Goal: Information Seeking & Learning: Find specific fact

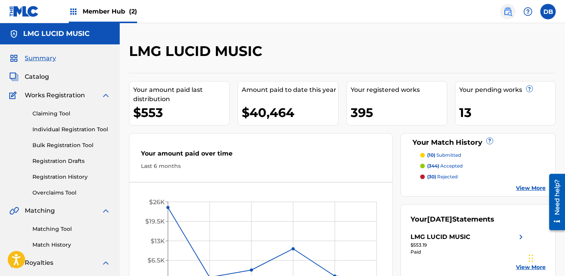
click at [505, 12] on img at bounding box center [507, 11] width 9 height 9
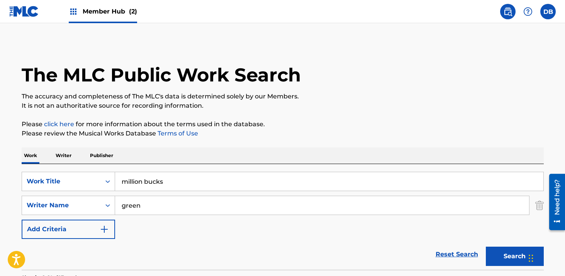
click at [496, 15] on div "DB DB [PERSON_NAME] [EMAIL_ADDRESS][DOMAIN_NAME] Notification Preferences Profi…" at bounding box center [526, 11] width 60 height 15
click at [73, 10] on img at bounding box center [73, 11] width 9 height 9
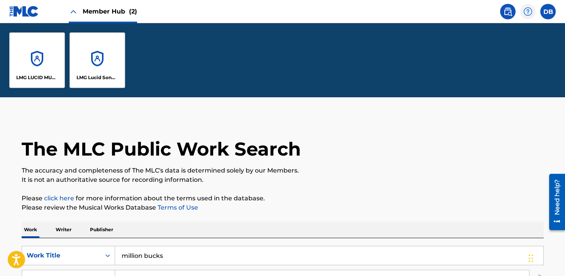
click at [530, 14] on img at bounding box center [528, 11] width 9 height 9
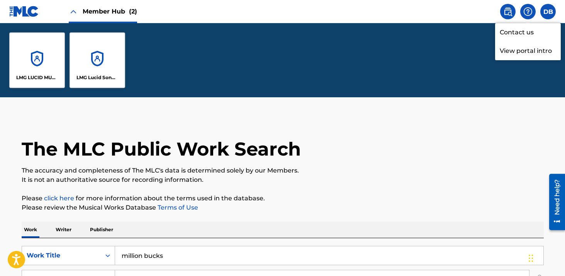
click at [509, 14] on img at bounding box center [507, 11] width 9 height 9
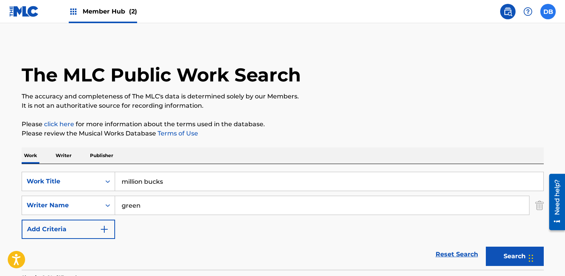
click at [546, 13] on label at bounding box center [548, 11] width 15 height 15
click at [548, 12] on input "DB [PERSON_NAME] [EMAIL_ADDRESS][DOMAIN_NAME] Notification Preferences Profile …" at bounding box center [548, 12] width 0 height 0
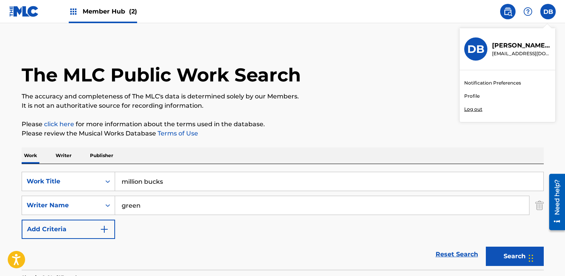
click at [427, 87] on div "The MLC Public Work Search" at bounding box center [283, 71] width 522 height 56
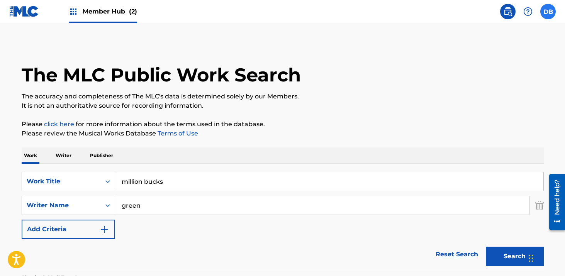
click at [547, 16] on label at bounding box center [548, 11] width 15 height 15
click at [548, 12] on input "DB [PERSON_NAME] [EMAIL_ADDRESS][DOMAIN_NAME] Notification Preferences Profile …" at bounding box center [548, 12] width 0 height 0
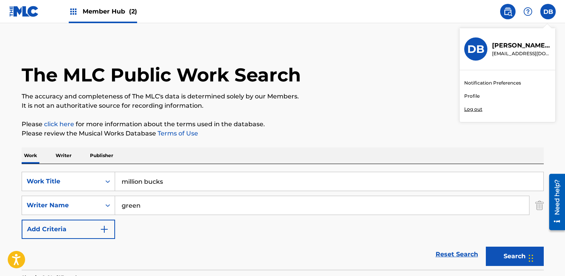
click at [473, 97] on link "Profile" at bounding box center [471, 96] width 15 height 7
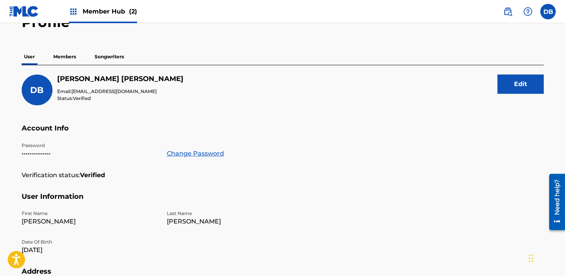
scroll to position [29, 0]
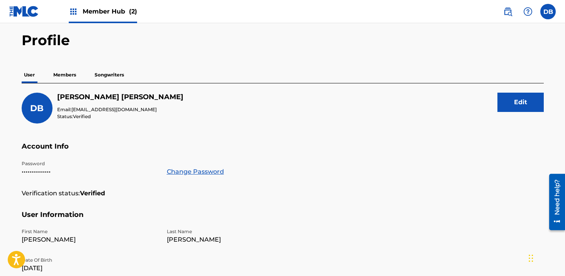
click at [68, 75] on p "Members" at bounding box center [64, 75] width 27 height 16
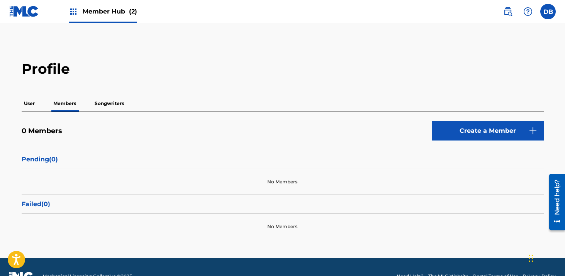
click at [119, 104] on p "Songwriters" at bounding box center [109, 103] width 34 height 16
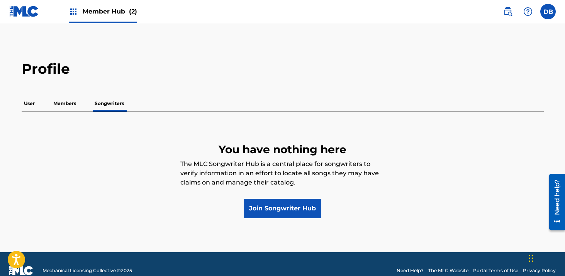
click at [68, 106] on p "Members" at bounding box center [64, 103] width 27 height 16
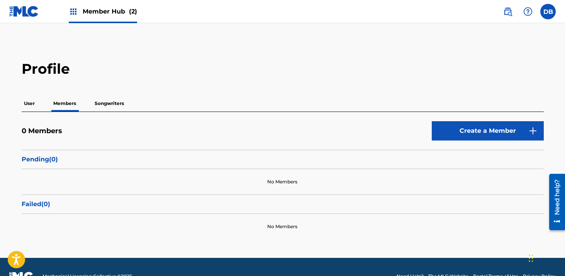
click at [34, 105] on p "User" at bounding box center [29, 103] width 15 height 16
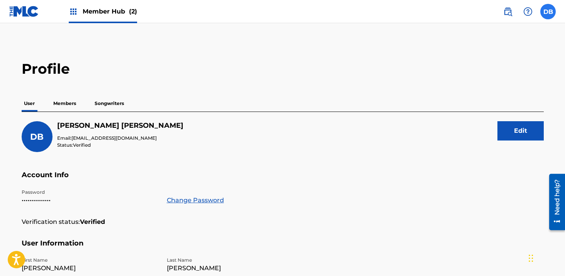
click at [544, 13] on label at bounding box center [548, 11] width 15 height 15
click at [548, 12] on input "DB [PERSON_NAME] [EMAIL_ADDRESS][DOMAIN_NAME] Notification Preferences Profile …" at bounding box center [548, 12] width 0 height 0
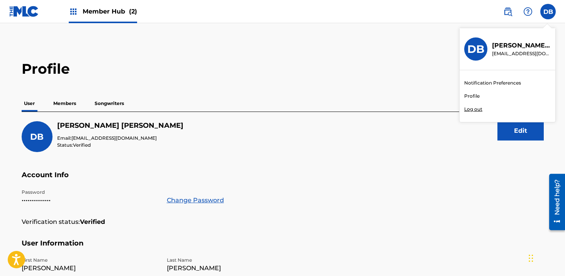
click at [499, 83] on link "Notification Preferences" at bounding box center [492, 83] width 57 height 7
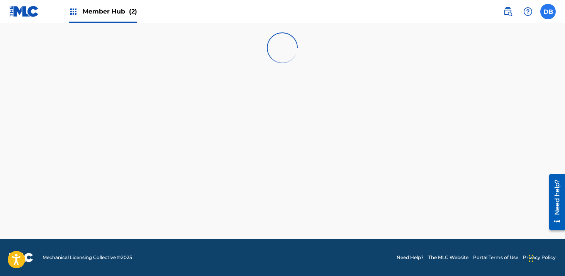
click at [548, 13] on label at bounding box center [548, 11] width 15 height 15
click at [548, 12] on input "DB [PERSON_NAME] [EMAIL_ADDRESS][DOMAIN_NAME] Notification Preferences Profile …" at bounding box center [548, 12] width 0 height 0
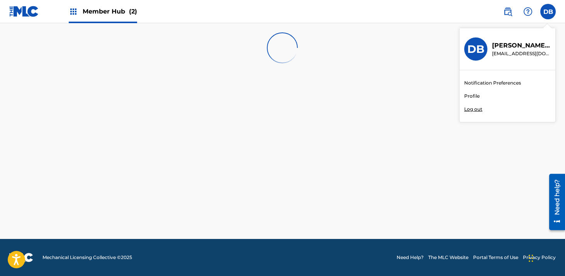
click at [475, 94] on link "Profile" at bounding box center [471, 96] width 15 height 7
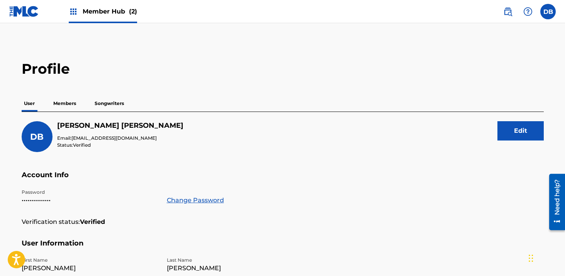
click at [110, 7] on span "Member Hub (2)" at bounding box center [110, 11] width 54 height 9
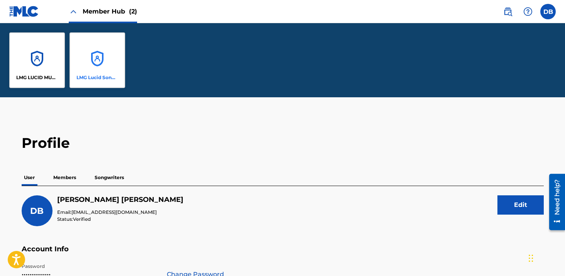
click at [96, 55] on div "LMG Lucid Songs (ASCAP)" at bounding box center [98, 60] width 56 height 56
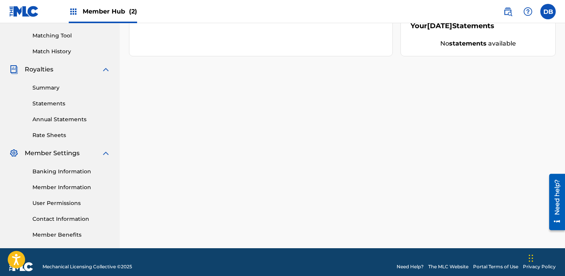
scroll to position [203, 0]
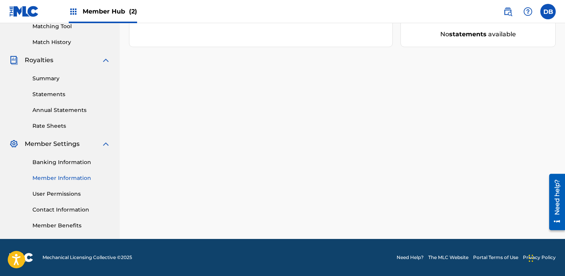
click at [73, 177] on link "Member Information" at bounding box center [71, 178] width 78 height 8
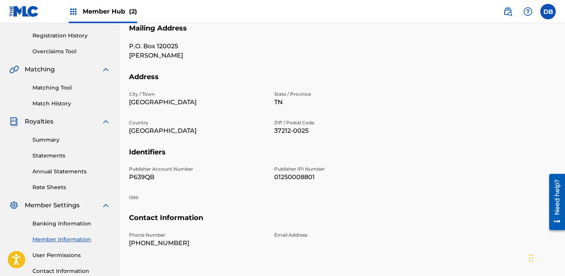
scroll to position [145, 0]
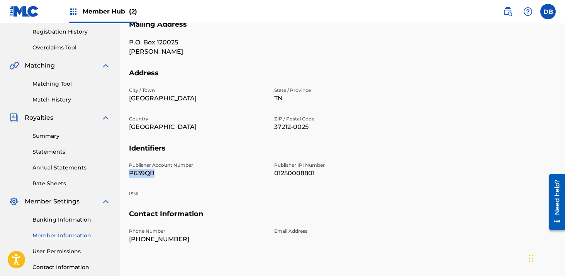
drag, startPoint x: 166, startPoint y: 172, endPoint x: 129, endPoint y: 172, distance: 36.7
click at [129, 172] on p "P639QB" at bounding box center [197, 173] width 136 height 9
copy p "P639QB"
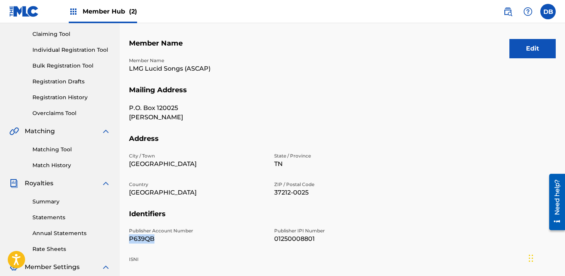
scroll to position [0, 0]
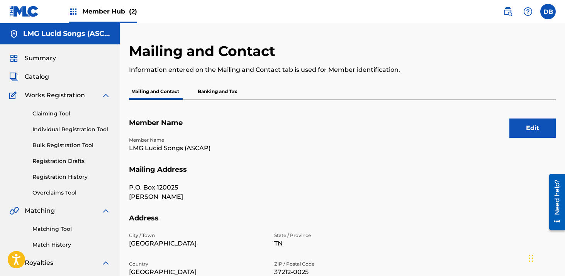
click at [42, 82] on div "Summary Catalog Works Registration Claiming Tool Individual Registration Tool B…" at bounding box center [60, 243] width 120 height 398
click at [41, 78] on span "Catalog" at bounding box center [37, 76] width 24 height 9
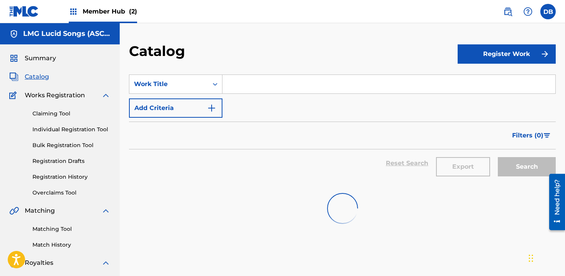
click at [119, 12] on span "Member Hub (2)" at bounding box center [110, 11] width 54 height 9
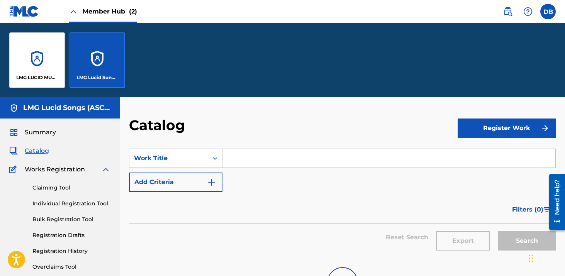
click at [110, 51] on div "LMG Lucid Songs (ASCAP)" at bounding box center [98, 60] width 56 height 56
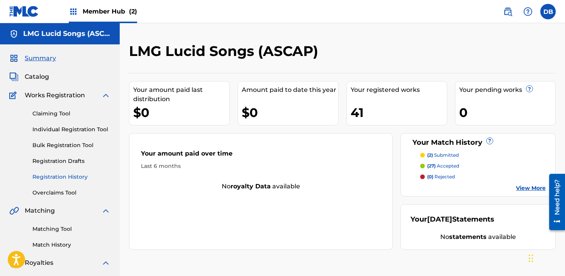
click at [71, 176] on link "Registration History" at bounding box center [71, 177] width 78 height 8
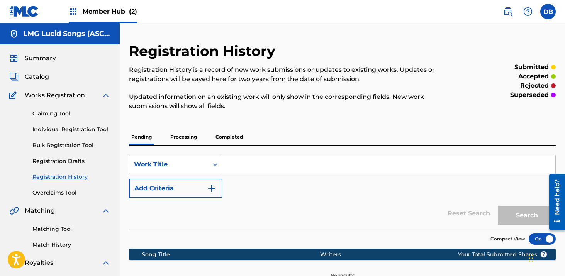
click at [223, 142] on p "Completed" at bounding box center [229, 137] width 32 height 16
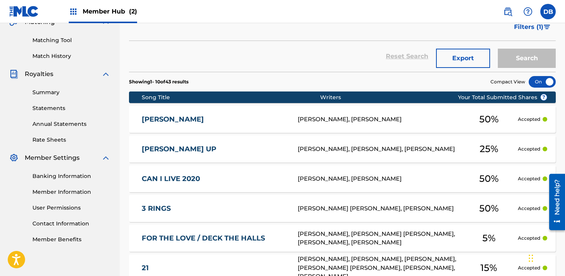
scroll to position [191, 0]
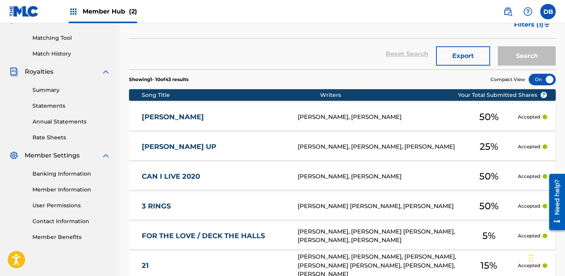
click at [328, 119] on div "[PERSON_NAME], [PERSON_NAME]" at bounding box center [379, 117] width 162 height 9
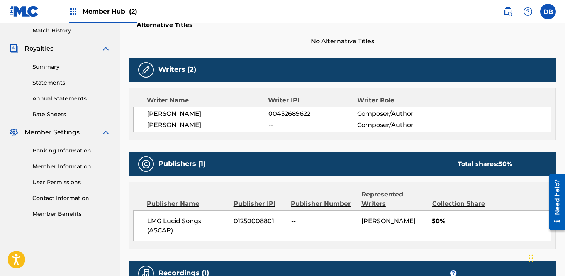
scroll to position [215, 0]
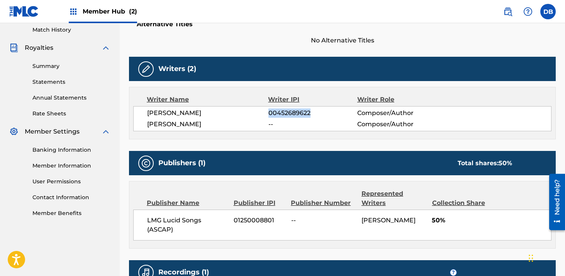
drag, startPoint x: 324, startPoint y: 116, endPoint x: 268, endPoint y: 117, distance: 56.0
click at [269, 117] on span "00452689622" at bounding box center [313, 113] width 89 height 9
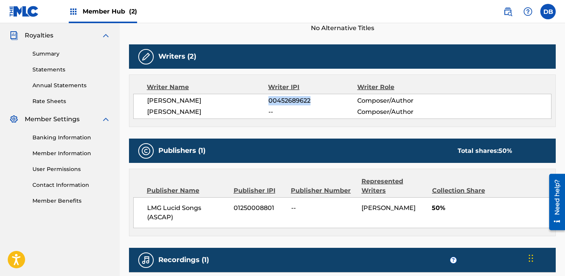
scroll to position [226, 0]
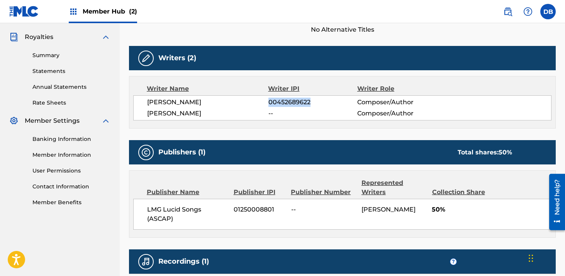
copy span "00452689622"
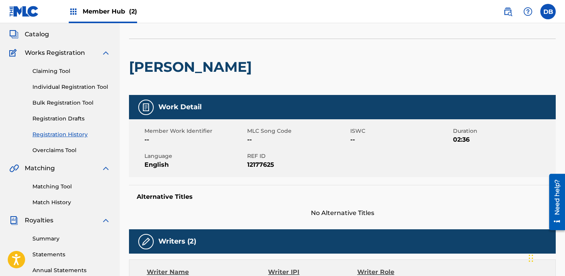
scroll to position [31, 0]
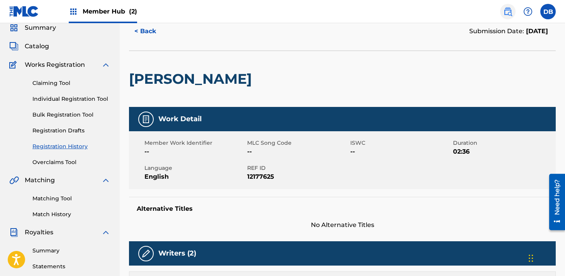
click at [508, 16] on link at bounding box center [507, 11] width 15 height 15
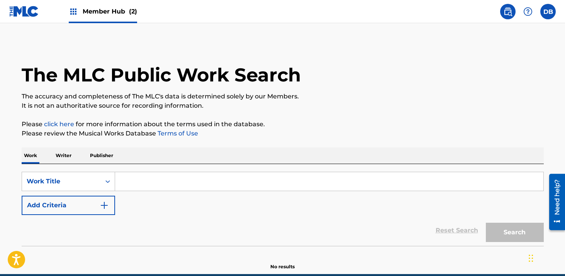
click at [184, 172] on div "Search Form" at bounding box center [329, 181] width 429 height 19
click at [184, 175] on input "Search Form" at bounding box center [329, 181] width 428 height 19
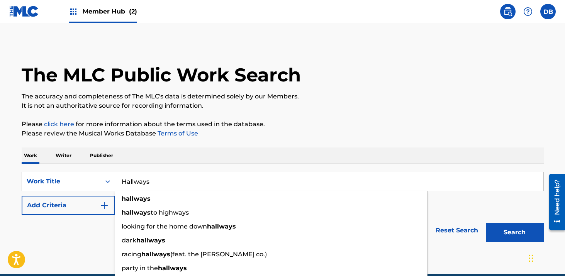
type input "Hallways"
click at [284, 86] on h1 "The MLC Public Work Search" at bounding box center [161, 74] width 279 height 23
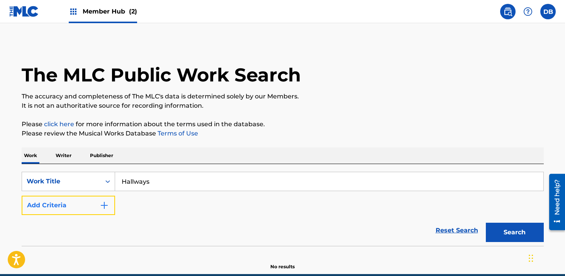
click at [99, 197] on button "Add Criteria" at bounding box center [69, 205] width 94 height 19
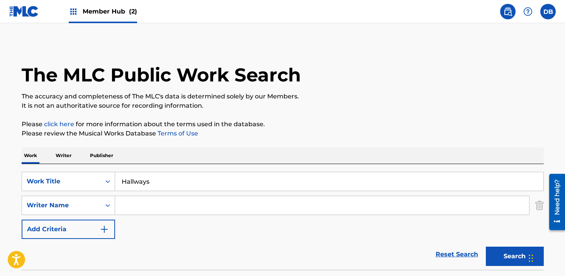
click at [124, 199] on input "Search Form" at bounding box center [322, 205] width 414 height 19
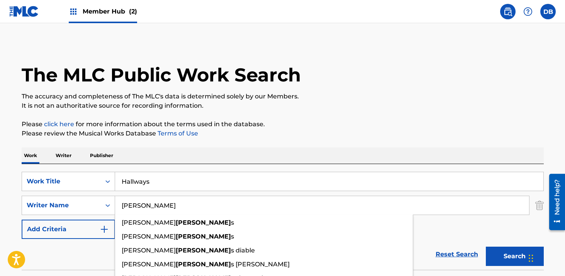
type input "[PERSON_NAME]"
click at [486, 247] on button "Search" at bounding box center [515, 256] width 58 height 19
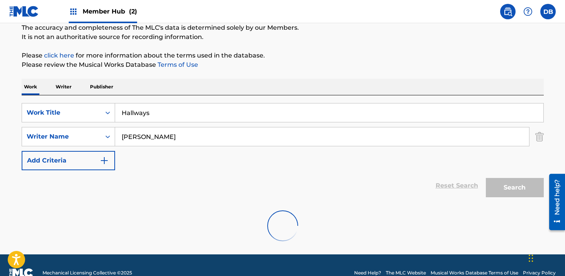
scroll to position [84, 0]
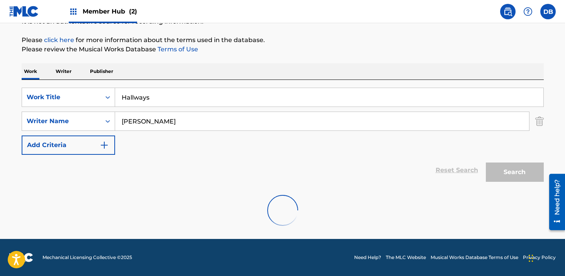
click at [163, 96] on input "Hallways" at bounding box center [329, 97] width 428 height 19
click at [175, 74] on div "Work Writer Publisher" at bounding box center [283, 71] width 522 height 16
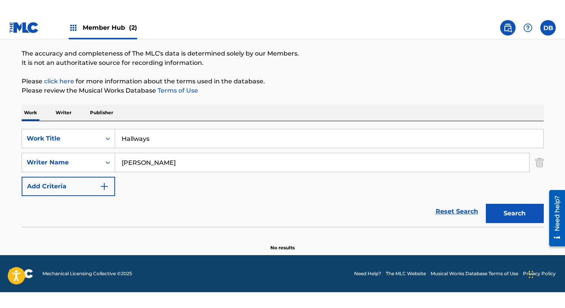
scroll to position [27, 0]
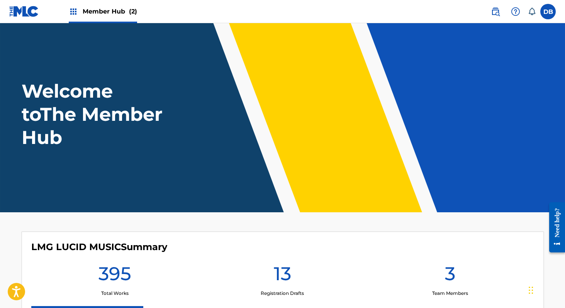
click at [117, 13] on span "Member Hub (2)" at bounding box center [110, 11] width 54 height 9
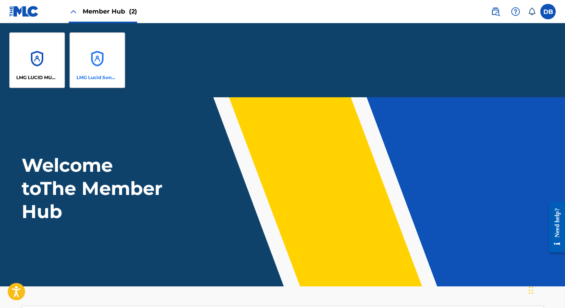
click at [110, 48] on div "LMG Lucid Songs (ASCAP)" at bounding box center [98, 60] width 56 height 56
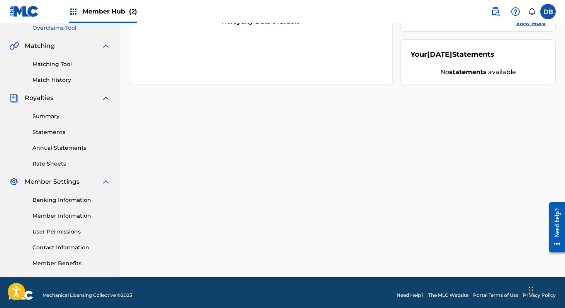
scroll to position [171, 0]
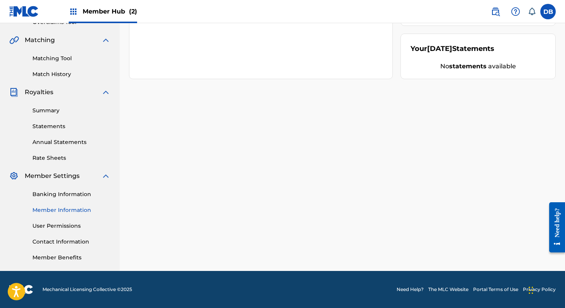
click at [63, 208] on link "Member Information" at bounding box center [71, 210] width 78 height 8
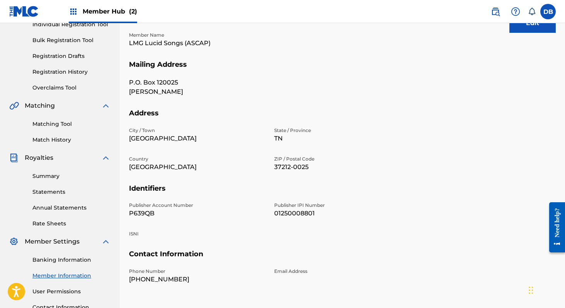
scroll to position [112, 0]
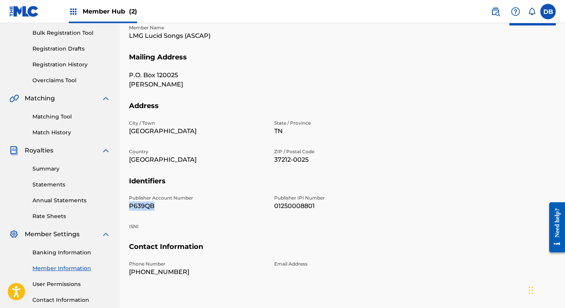
drag, startPoint x: 163, startPoint y: 204, endPoint x: 129, endPoint y: 206, distance: 34.9
click at [129, 206] on p "P639QB" at bounding box center [197, 206] width 136 height 9
copy p "P639QB"
drag, startPoint x: 325, startPoint y: 203, endPoint x: 275, endPoint y: 207, distance: 50.0
click at [275, 207] on p "01250008801" at bounding box center [342, 206] width 136 height 9
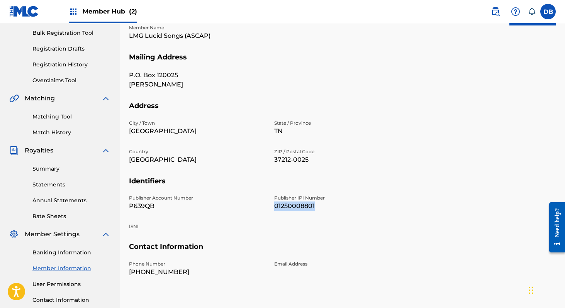
copy p "01250008801"
